Goal: Information Seeking & Learning: Check status

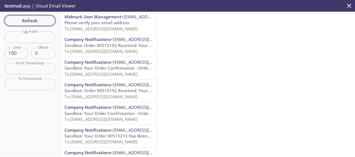
click at [35, 20] on span "Refresh" at bounding box center [30, 20] width 42 height 7
click at [117, 26] on span "To: [EMAIL_ADDRESS][DOMAIN_NAME]" at bounding box center [100, 29] width 73 height 6
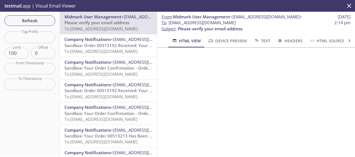
scroll to position [65, 0]
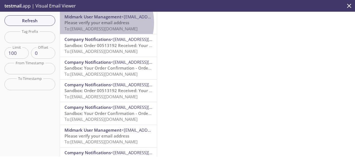
click at [95, 23] on span "Please verify your email address" at bounding box center [96, 23] width 65 height 6
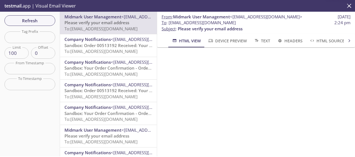
scroll to position [65, 0]
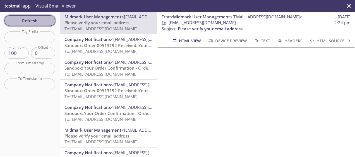
click at [37, 23] on span "Refresh" at bounding box center [30, 20] width 42 height 7
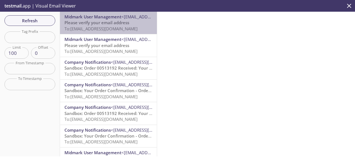
click at [117, 23] on span "Please verify your email address" at bounding box center [96, 23] width 65 height 6
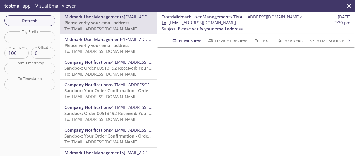
scroll to position [65, 0]
